Goal: Task Accomplishment & Management: Use online tool/utility

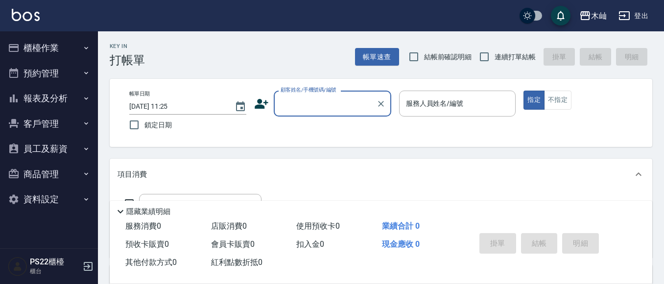
click at [407, 119] on p at bounding box center [457, 121] width 117 height 10
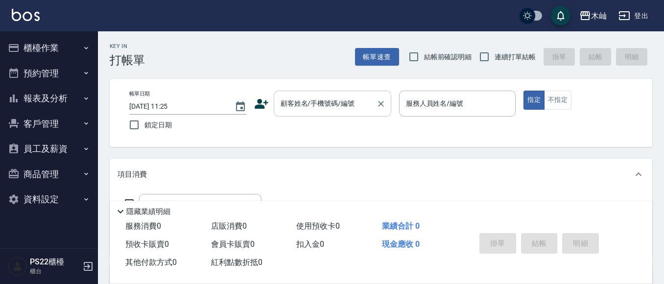
click at [310, 100] on div "顧客姓名/手機號碼/編號 顧客姓名/手機號碼/編號" at bounding box center [332, 104] width 117 height 26
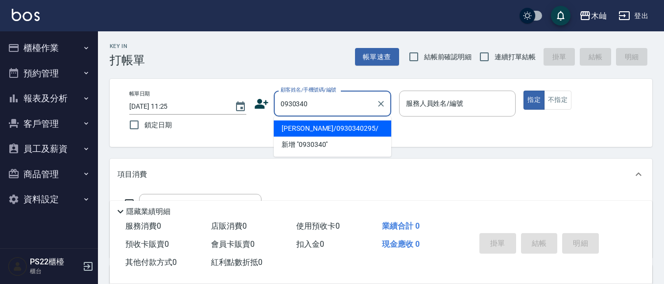
click at [343, 130] on li "[PERSON_NAME]/0930340295/" at bounding box center [332, 128] width 117 height 16
type input "[PERSON_NAME]/0930340295/"
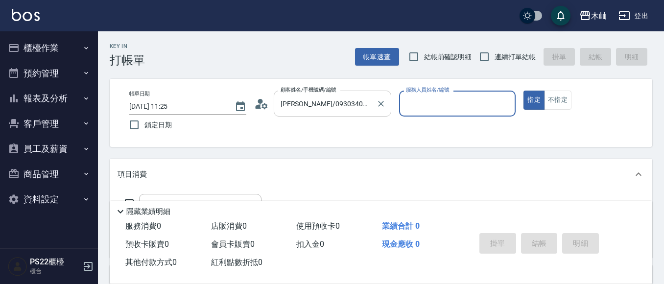
type input "雅芳-012"
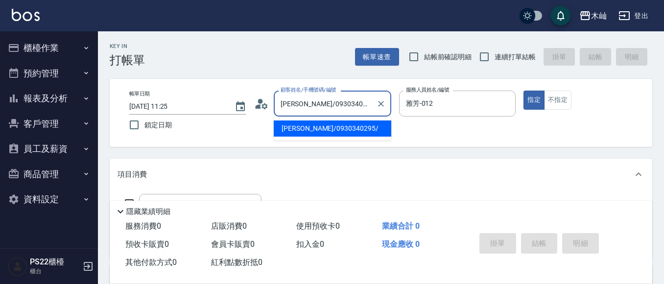
drag, startPoint x: 342, startPoint y: 104, endPoint x: 305, endPoint y: 108, distance: 36.4
click at [305, 108] on input "[PERSON_NAME]/0930340295/" at bounding box center [325, 103] width 94 height 17
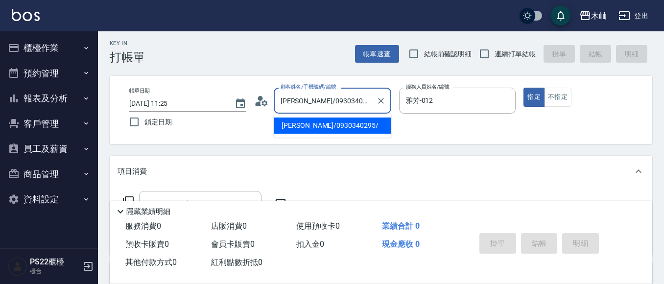
scroll to position [49, 0]
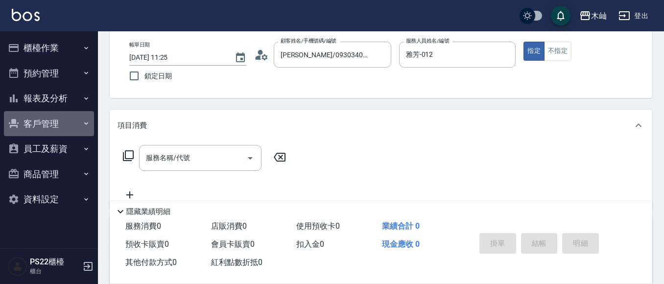
click at [26, 124] on button "客戶管理" at bounding box center [49, 123] width 90 height 25
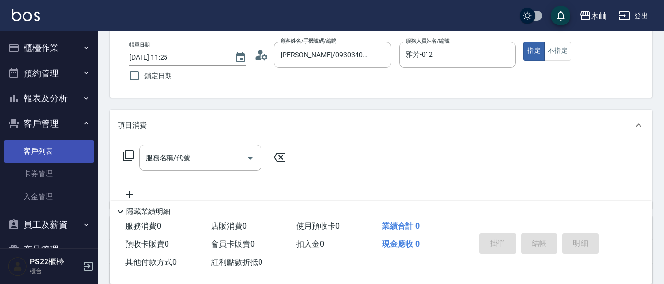
click at [26, 152] on link "客戶列表" at bounding box center [49, 151] width 90 height 23
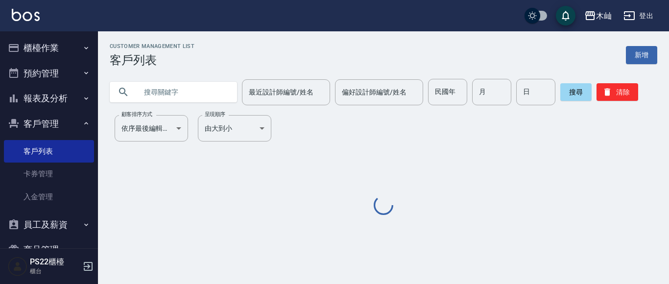
click at [192, 94] on input "text" at bounding box center [183, 92] width 92 height 26
paste input "0930340295"
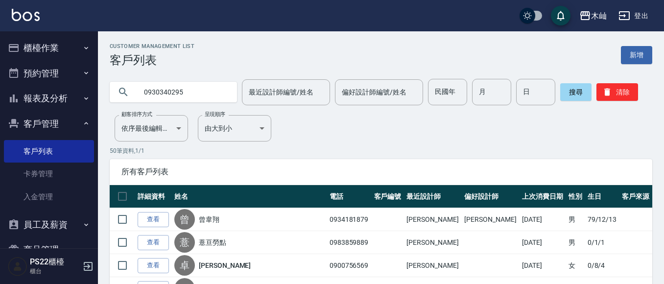
type input "0930340295"
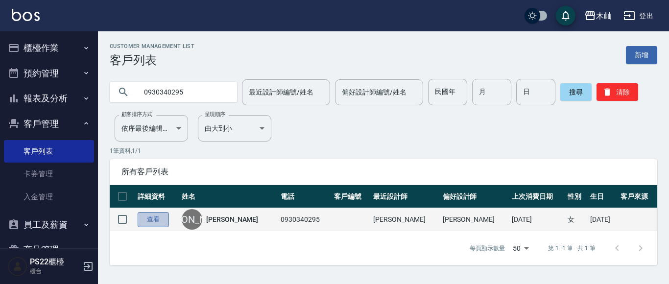
click at [145, 220] on link "查看" at bounding box center [153, 219] width 31 height 15
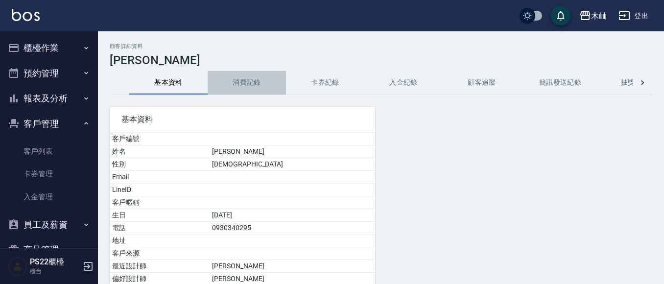
click at [245, 84] on button "消費記錄" at bounding box center [247, 82] width 78 height 23
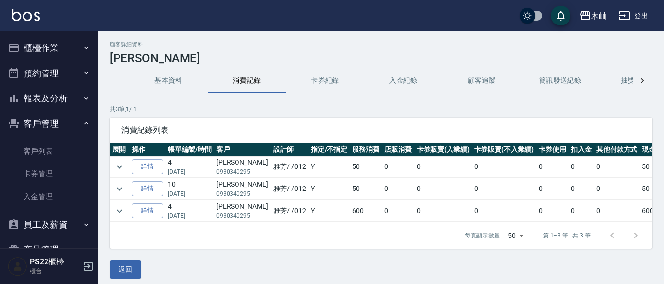
scroll to position [17, 0]
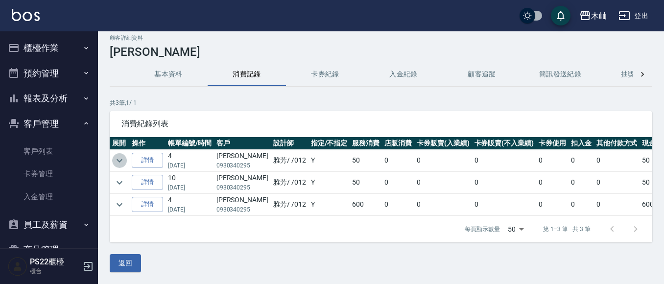
click at [119, 155] on icon "expand row" at bounding box center [120, 161] width 12 height 12
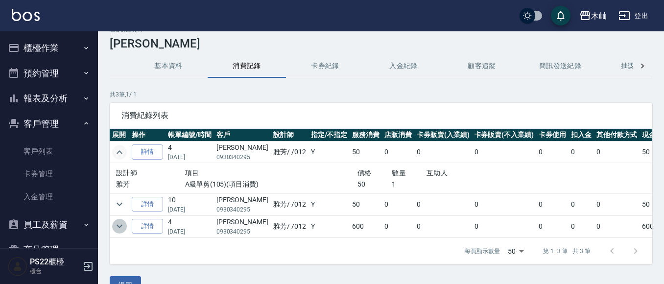
click at [116, 227] on icon "expand row" at bounding box center [120, 226] width 12 height 12
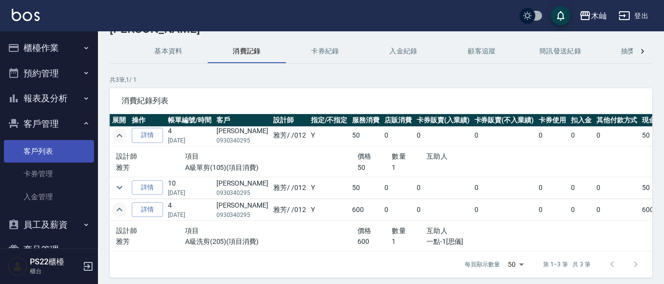
scroll to position [0, 0]
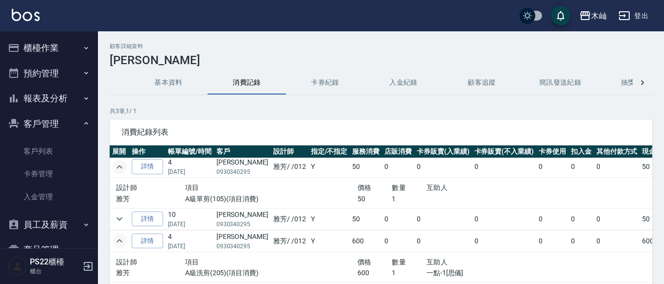
click at [20, 54] on button "櫃檯作業" at bounding box center [49, 47] width 90 height 25
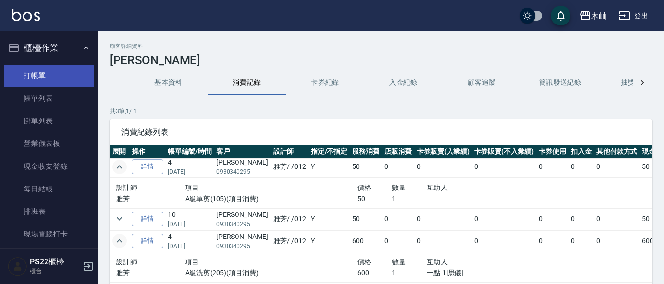
click at [52, 80] on link "打帳單" at bounding box center [49, 76] width 90 height 23
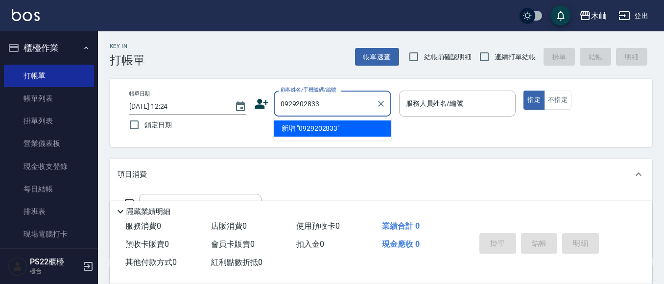
drag, startPoint x: 307, startPoint y: 102, endPoint x: 297, endPoint y: 105, distance: 10.2
click at [297, 105] on input "0929202833" at bounding box center [325, 103] width 94 height 17
type input "0929020833"
drag, startPoint x: 304, startPoint y: 107, endPoint x: 241, endPoint y: 111, distance: 63.3
click at [241, 111] on div "帳單日期 [DATE] 12:24 鎖定日期 顧客姓名/手機號碼/編號 0929020833 顧客姓名/手機號碼/編號 服務人員姓名/編號 服務人員姓名/編號…" at bounding box center [380, 113] width 519 height 45
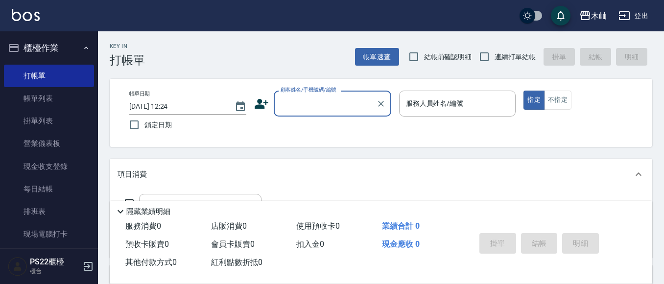
click at [290, 105] on input "顧客姓名/手機號碼/編號" at bounding box center [325, 103] width 94 height 17
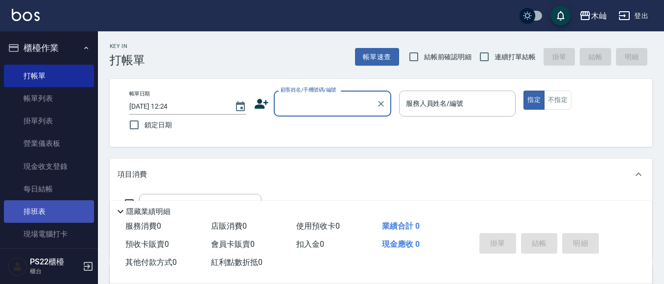
click at [40, 212] on link "排班表" at bounding box center [49, 211] width 90 height 23
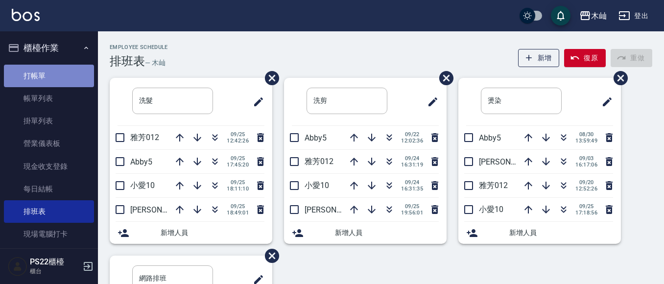
click at [53, 76] on link "打帳單" at bounding box center [49, 76] width 90 height 23
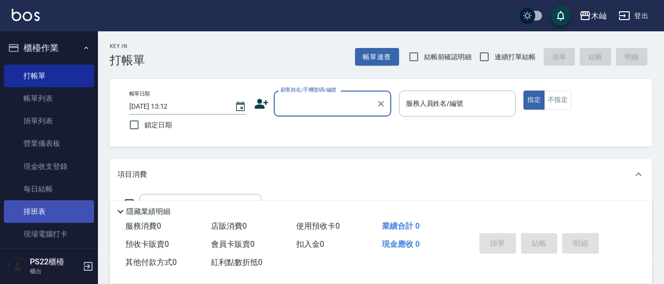
click at [41, 210] on link "排班表" at bounding box center [49, 211] width 90 height 23
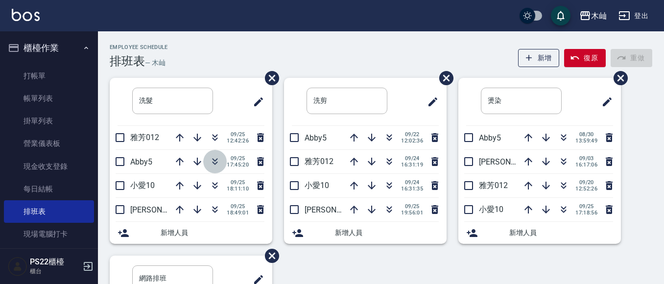
click at [211, 159] on icon "button" at bounding box center [215, 162] width 12 height 12
